Goal: Task Accomplishment & Management: Use online tool/utility

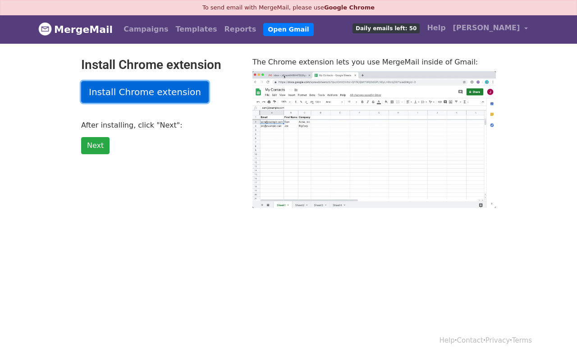
click at [170, 98] on link "Install Chrome extension" at bounding box center [145, 92] width 128 height 22
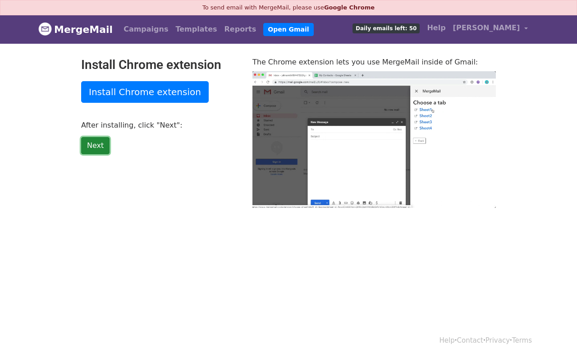
click at [94, 154] on link "Next" at bounding box center [95, 145] width 28 height 17
type input "39.06"
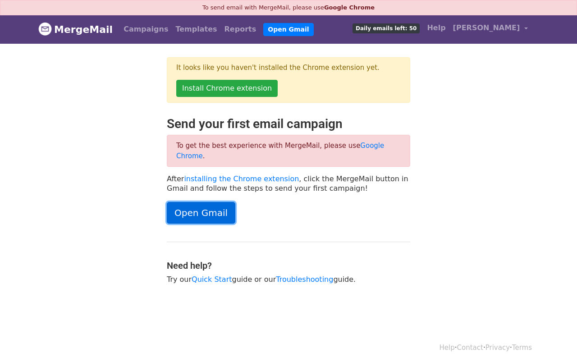
click at [200, 224] on link "Open Gmail" at bounding box center [201, 213] width 69 height 22
click at [275, 31] on link "Open Gmail" at bounding box center [288, 29] width 50 height 13
click at [372, 160] on link "Google Chrome" at bounding box center [280, 151] width 208 height 18
click at [385, 271] on h4 "Need help?" at bounding box center [288, 265] width 243 height 11
click at [512, 30] on span "[PERSON_NAME]" at bounding box center [486, 28] width 67 height 11
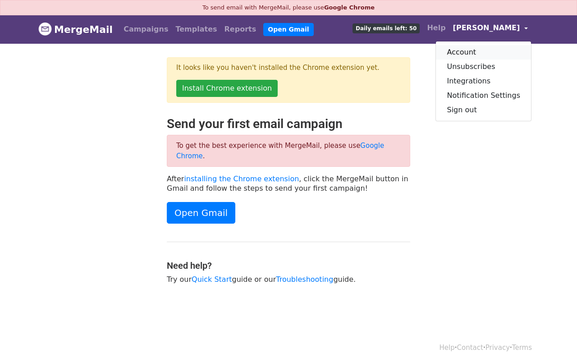
click at [454, 56] on link "Account" at bounding box center [483, 52] width 95 height 14
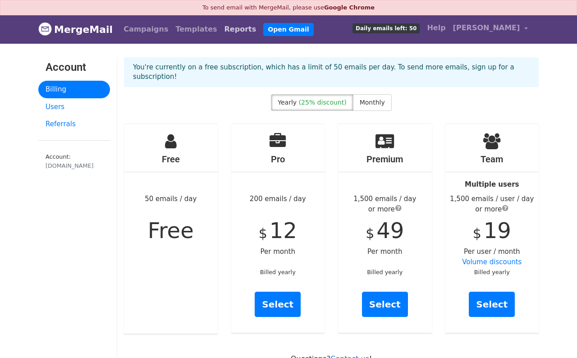
click at [221, 32] on link "Reports" at bounding box center [240, 29] width 39 height 18
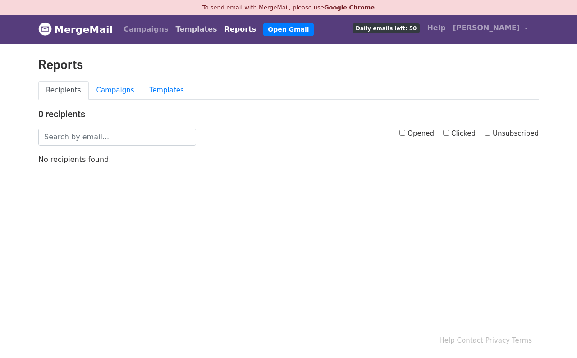
click at [172, 32] on link "Templates" at bounding box center [196, 29] width 49 height 18
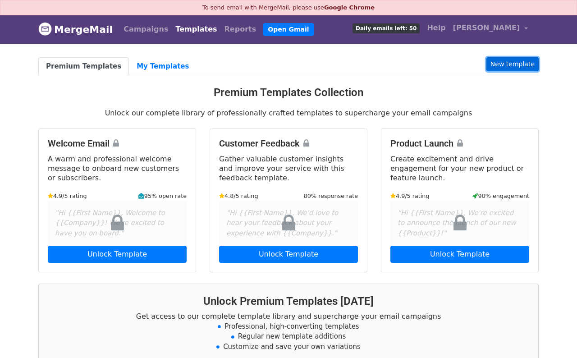
click at [527, 71] on link "New template" at bounding box center [513, 64] width 52 height 14
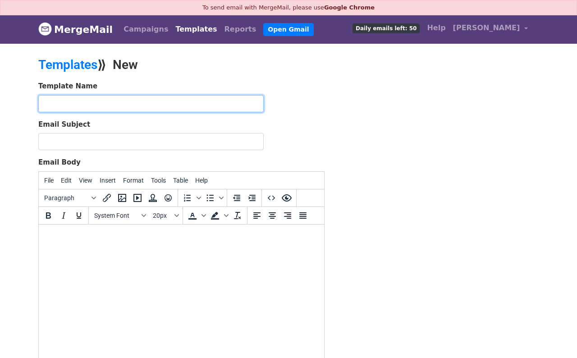
click at [119, 112] on input "text" at bounding box center [150, 103] width 225 height 17
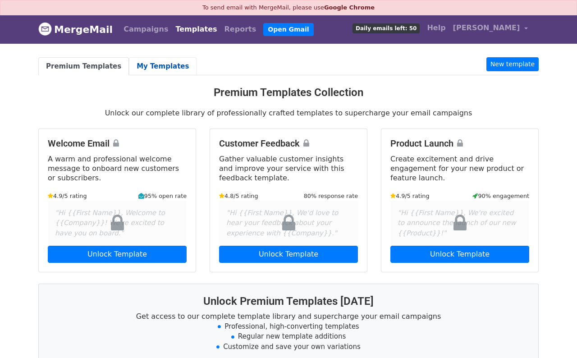
click at [138, 71] on link "My Templates" at bounding box center [163, 66] width 68 height 18
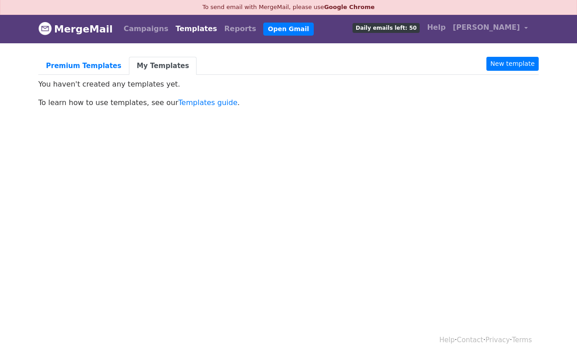
scroll to position [1, 0]
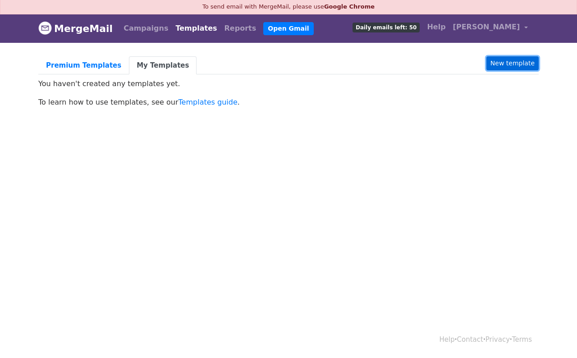
click at [524, 69] on link "New template" at bounding box center [513, 63] width 52 height 14
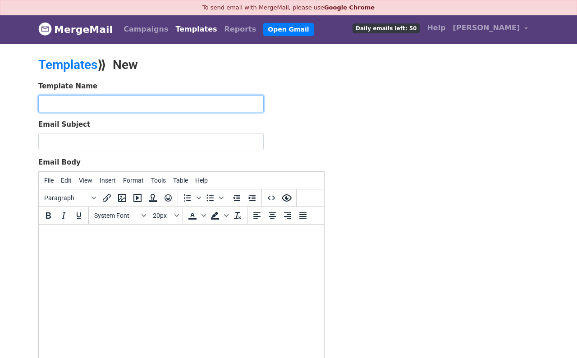
click at [200, 112] on input "text" at bounding box center [150, 103] width 225 height 17
